Goal: Use online tool/utility

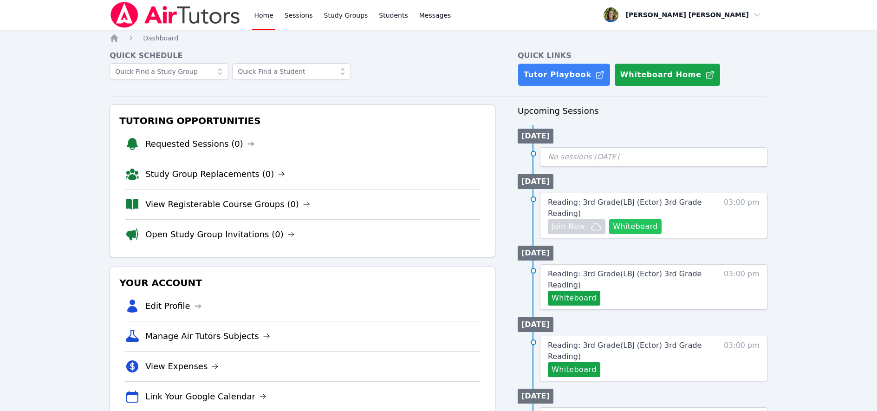
click at [641, 227] on button "Whiteboard" at bounding box center [635, 226] width 52 height 15
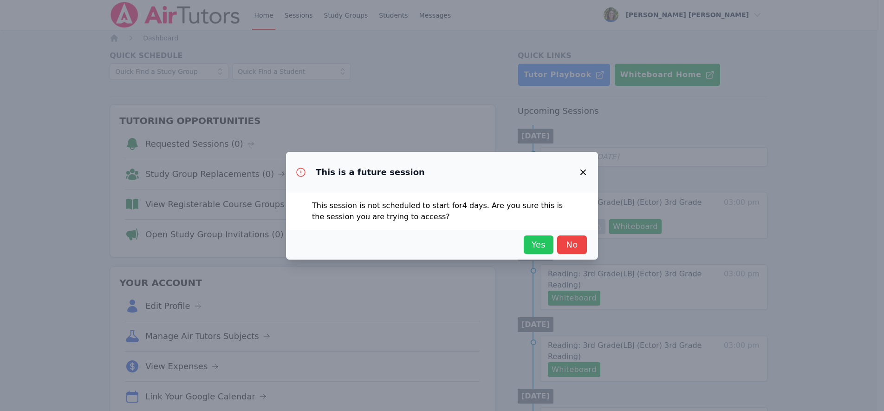
click at [537, 243] on span "Yes" at bounding box center [538, 244] width 20 height 13
